Goal: Communication & Community: Answer question/provide support

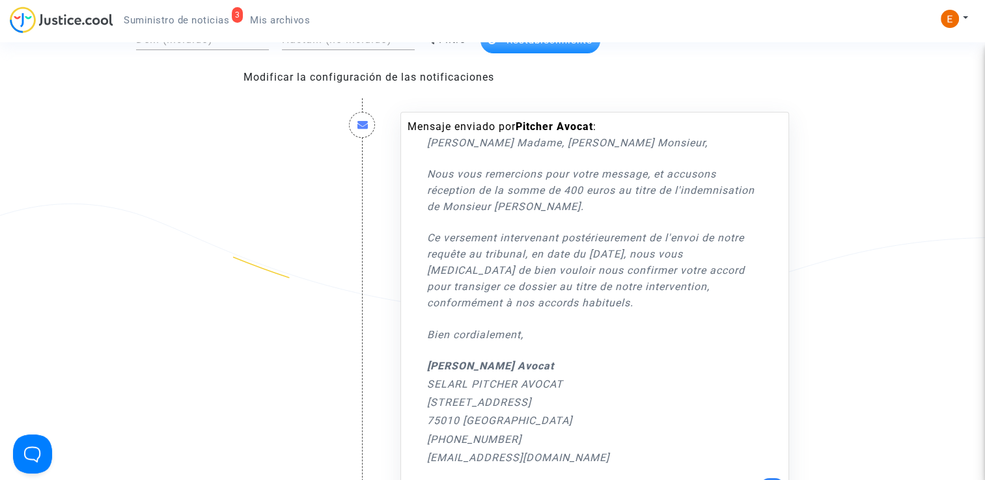
scroll to position [130, 0]
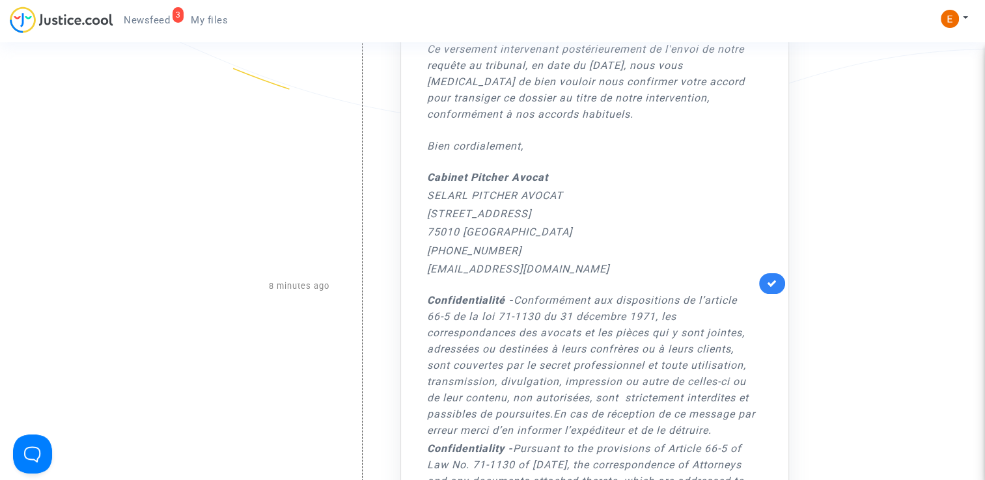
scroll to position [325, 0]
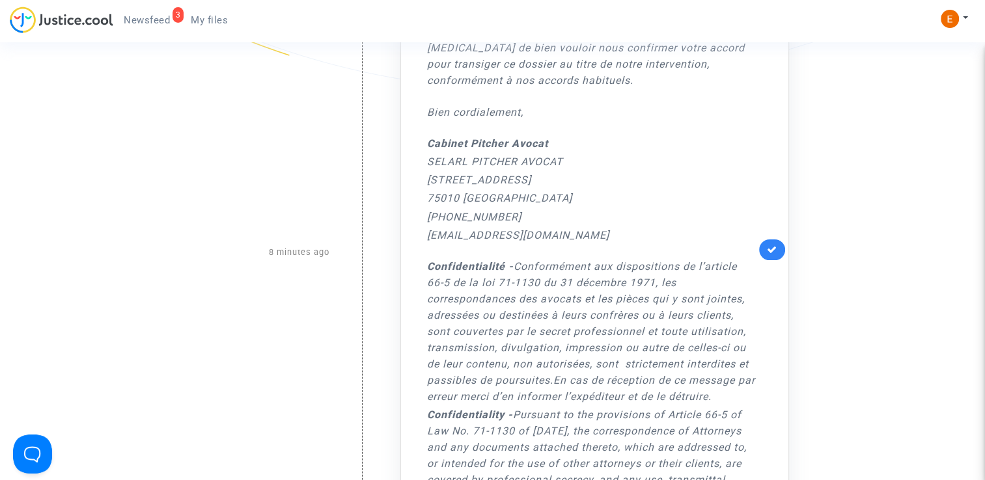
click at [777, 249] on link at bounding box center [772, 250] width 26 height 21
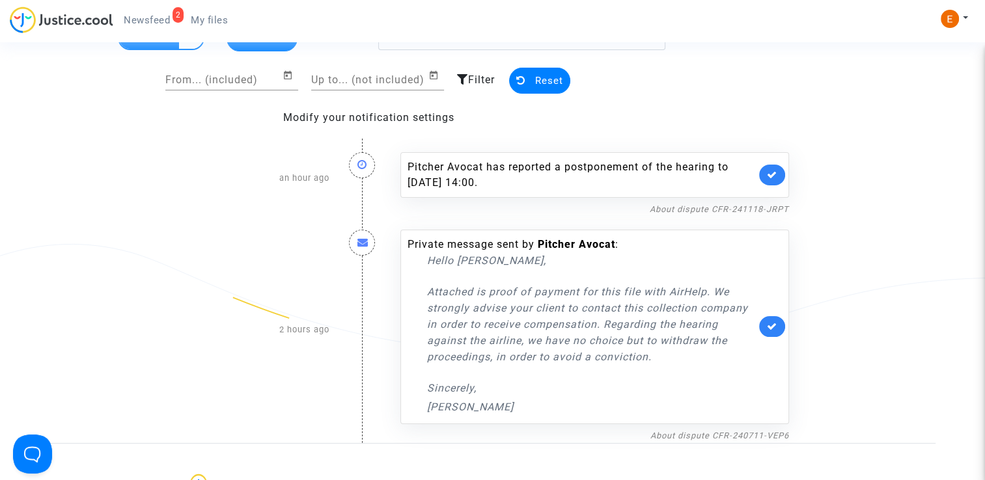
scroll to position [65, 0]
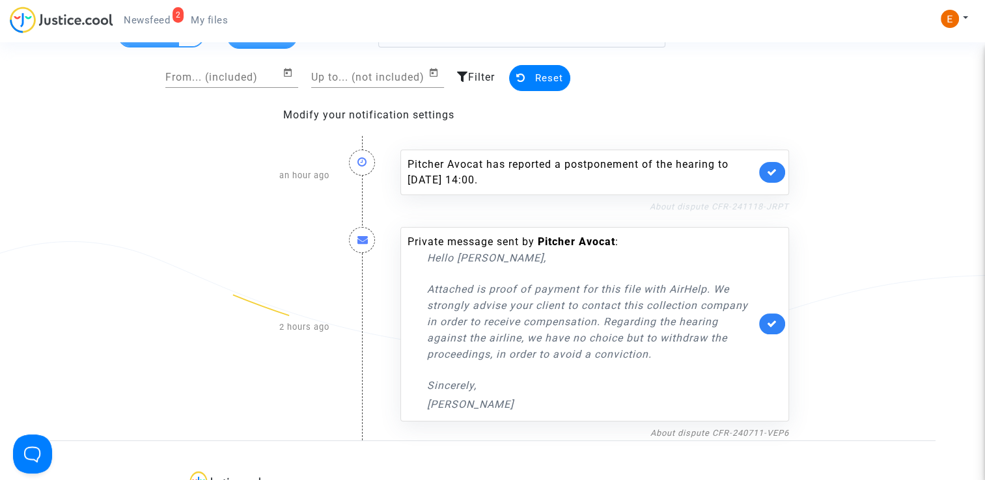
click at [722, 207] on link "About dispute CFR-241118-JRPT" at bounding box center [719, 207] width 139 height 10
click at [777, 169] on icon at bounding box center [772, 172] width 10 height 10
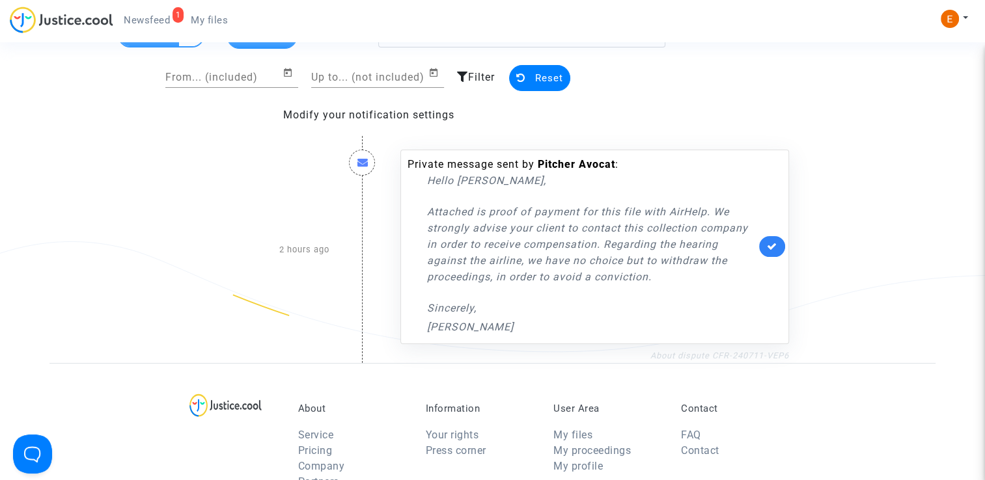
click at [747, 358] on link "About dispute CFR-240711-VEP6" at bounding box center [719, 356] width 139 height 10
click at [780, 249] on link at bounding box center [772, 246] width 26 height 21
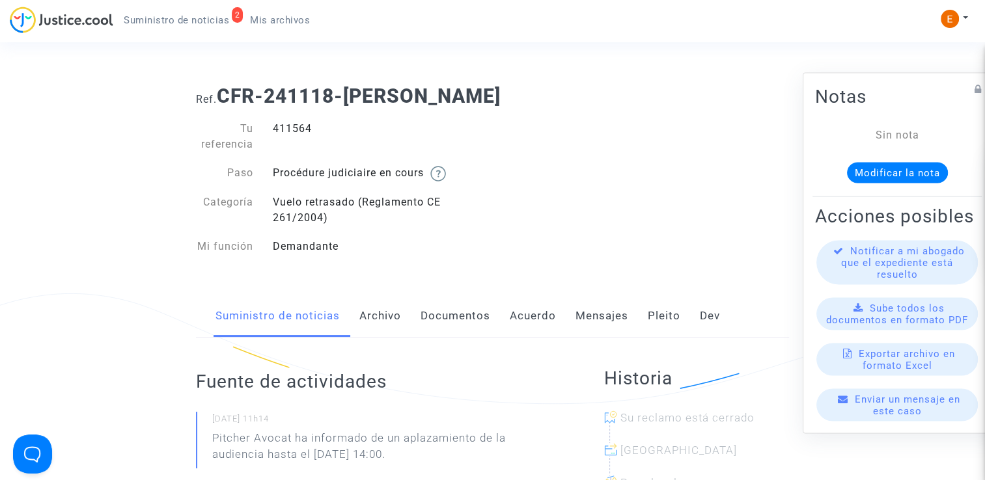
click at [283, 133] on div "411564" at bounding box center [378, 136] width 230 height 31
copy div "411564"
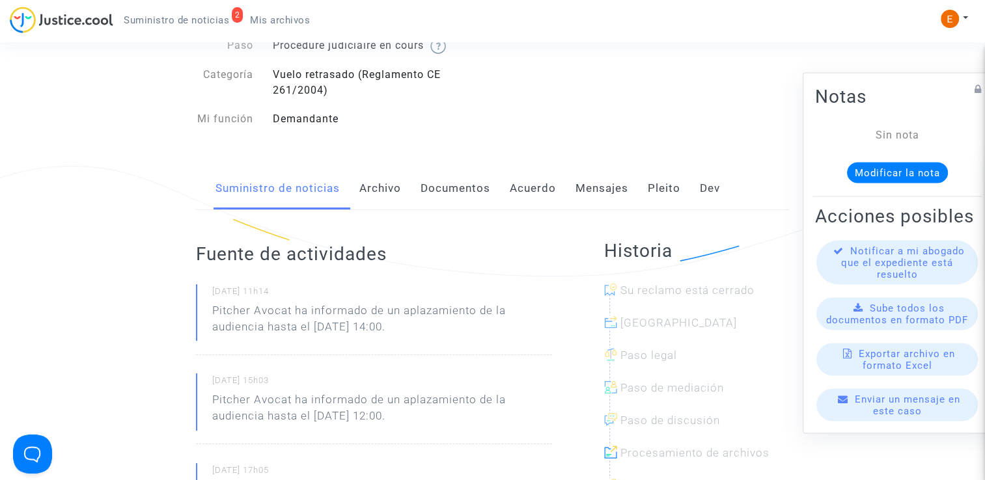
scroll to position [130, 0]
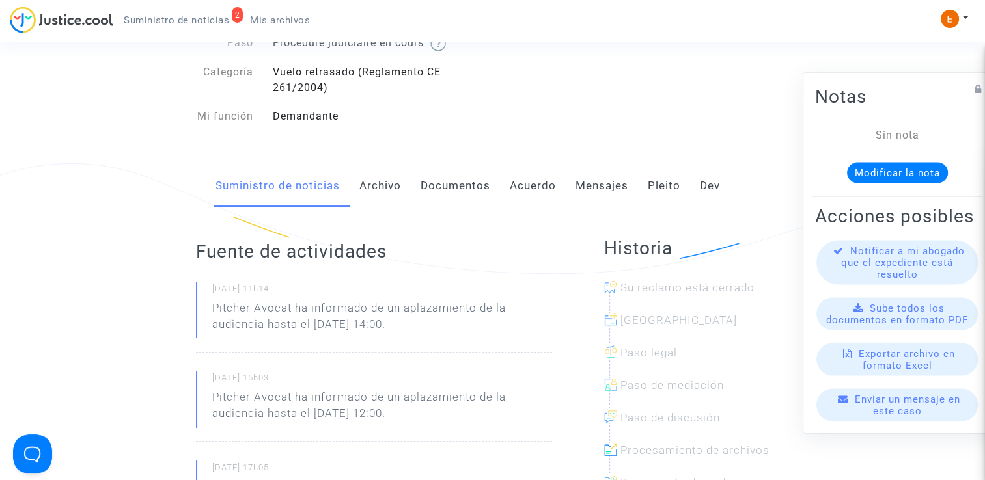
drag, startPoint x: 541, startPoint y: 329, endPoint x: 297, endPoint y: 306, distance: 245.2
click at [297, 306] on p "Pitcher Avocat ha informado de un aplazamiento de la audiencia hasta el [DATE] …" at bounding box center [382, 319] width 340 height 39
copy p "ha informado de un aplazamiento de la audiencia hasta el [DATE] 14:00."
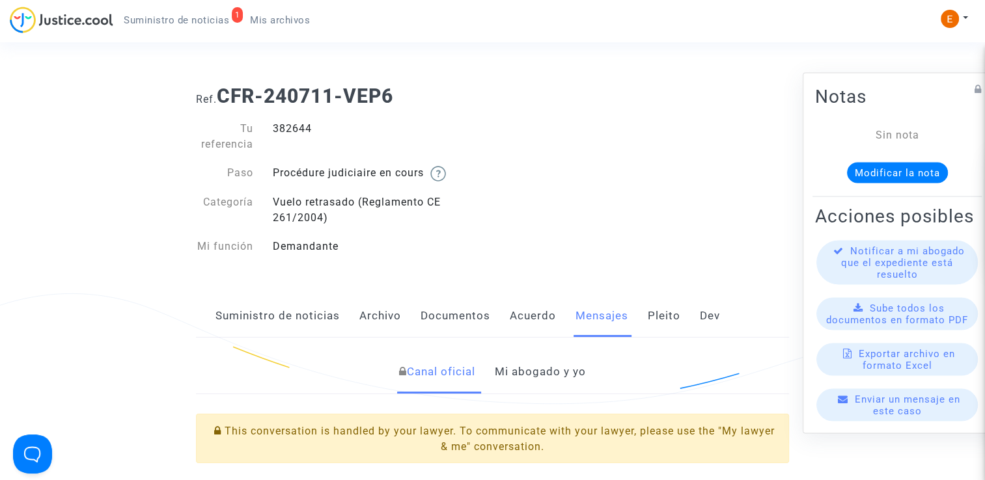
click at [302, 125] on div "382644" at bounding box center [378, 136] width 230 height 31
copy div "382644"
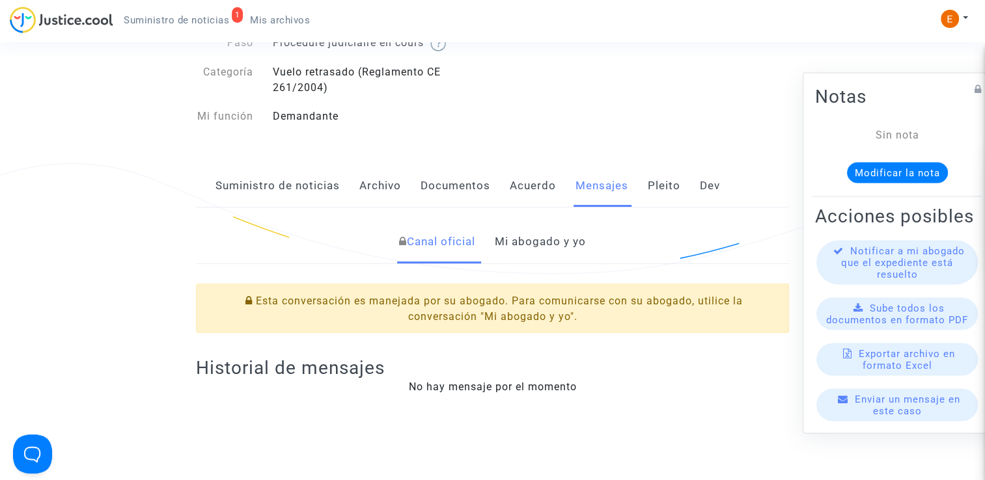
click at [544, 237] on font "Mi abogado y yo" at bounding box center [540, 241] width 91 height 13
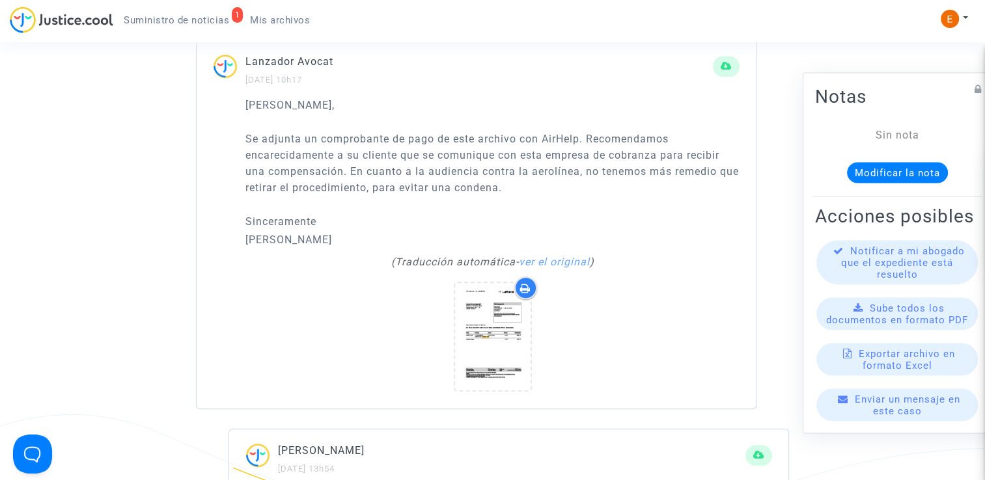
scroll to position [976, 0]
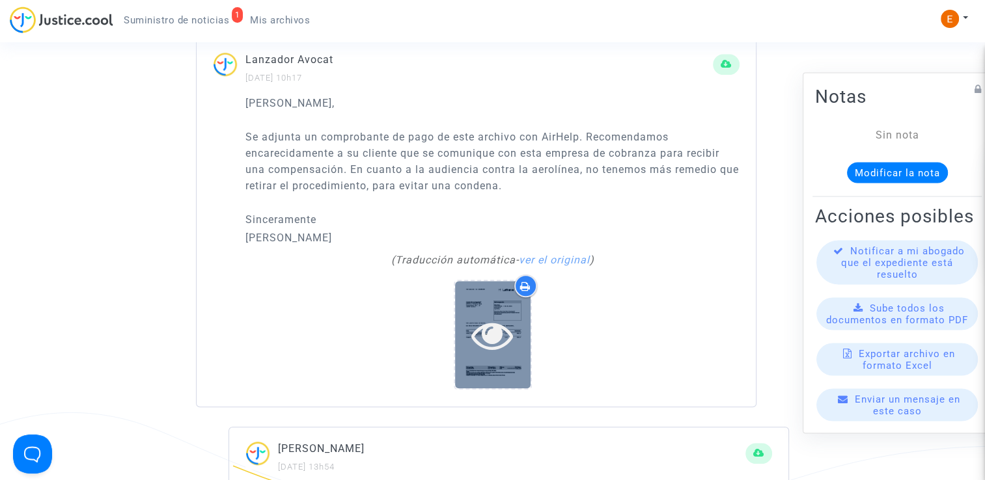
click at [491, 325] on icon at bounding box center [492, 335] width 42 height 42
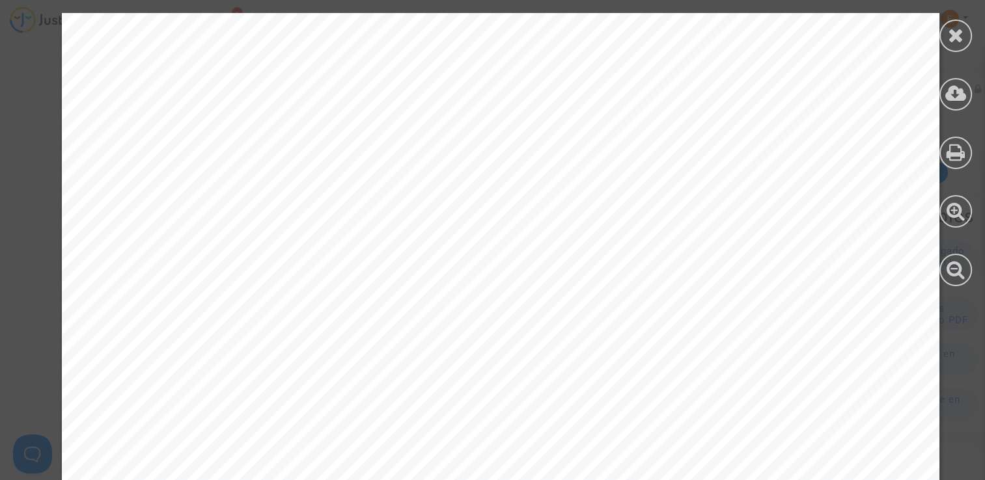
scroll to position [1648, 0]
click at [963, 40] on div at bounding box center [955, 36] width 33 height 33
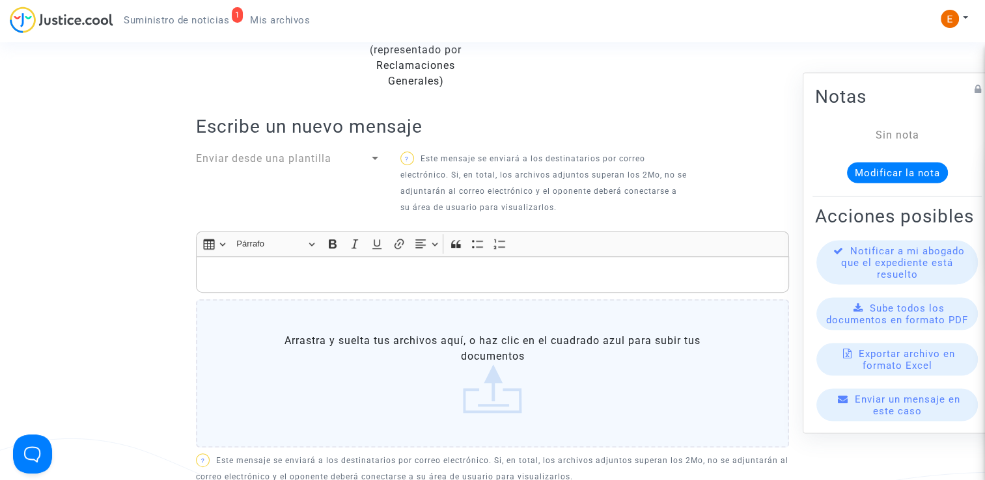
scroll to position [391, 0]
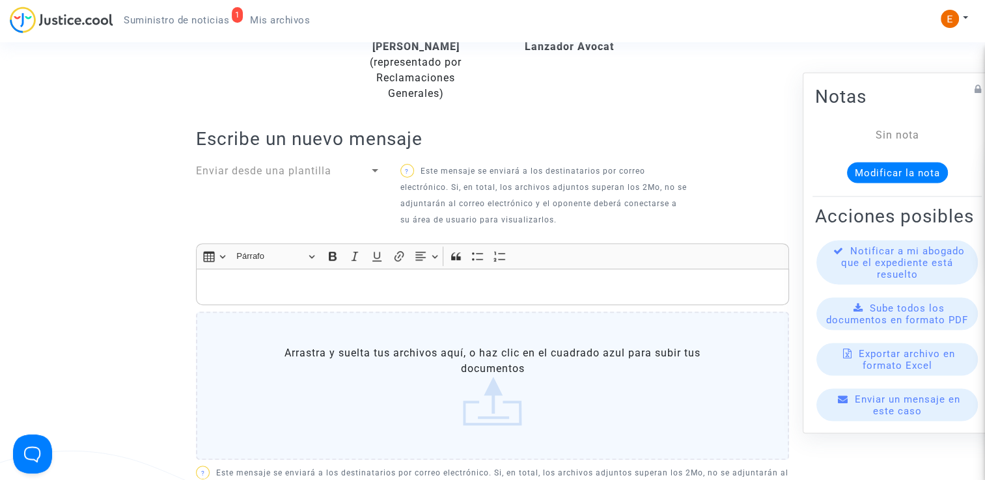
click at [349, 284] on p "Editor de texto enriquecido, principal" at bounding box center [492, 287] width 579 height 16
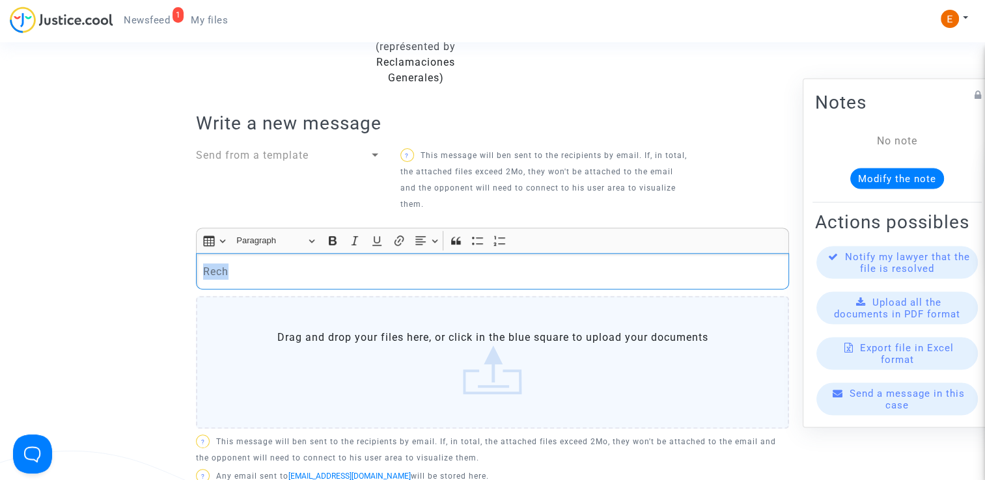
drag, startPoint x: 302, startPoint y: 280, endPoint x: 181, endPoint y: 280, distance: 121.1
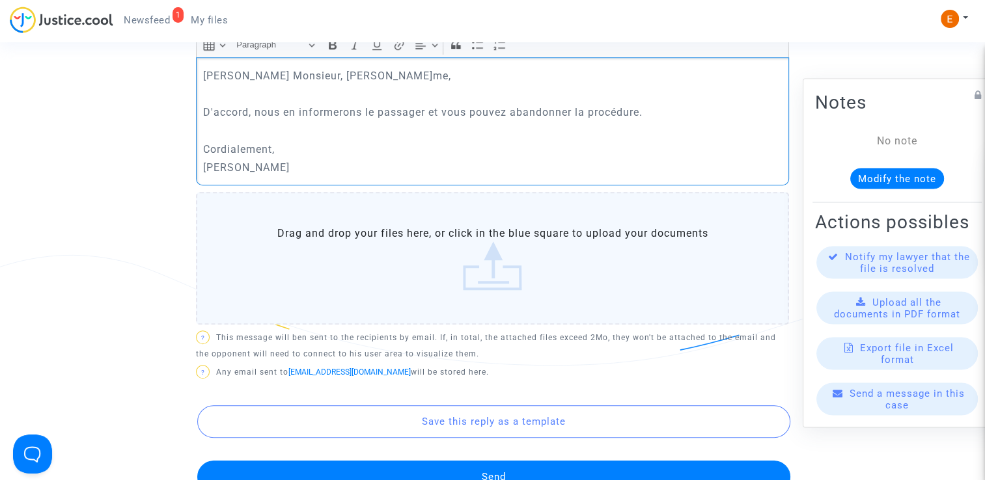
scroll to position [651, 0]
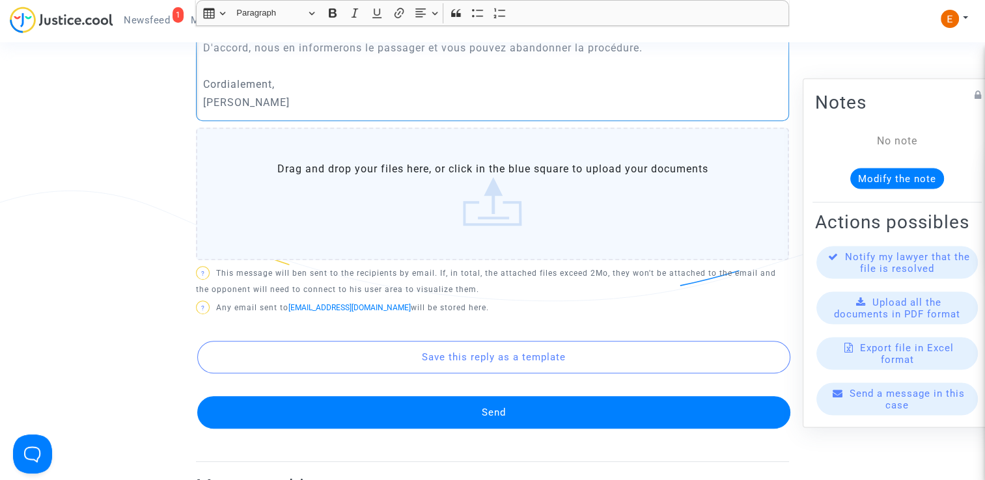
click at [491, 413] on button "Send" at bounding box center [493, 412] width 593 height 33
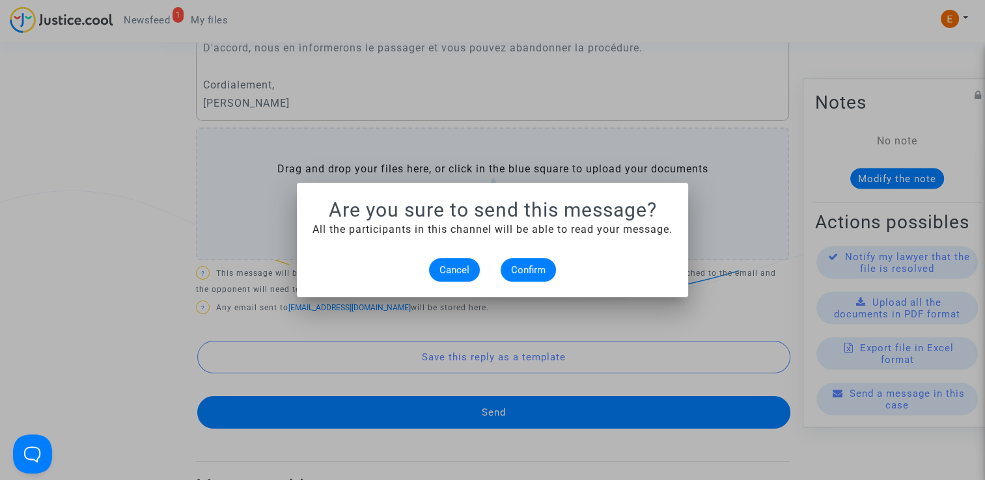
scroll to position [0, 0]
click at [538, 272] on span "Confirm" at bounding box center [528, 270] width 34 height 12
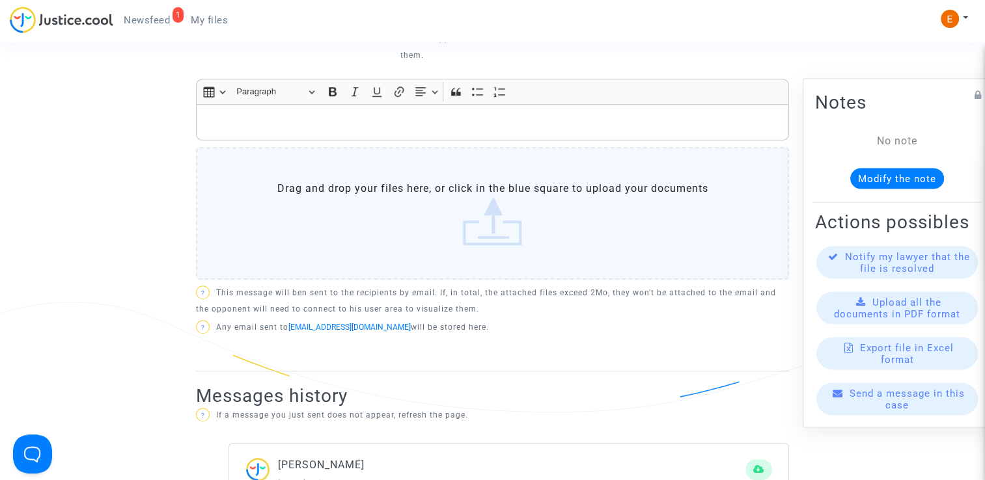
scroll to position [521, 0]
